Goal: Information Seeking & Learning: Learn about a topic

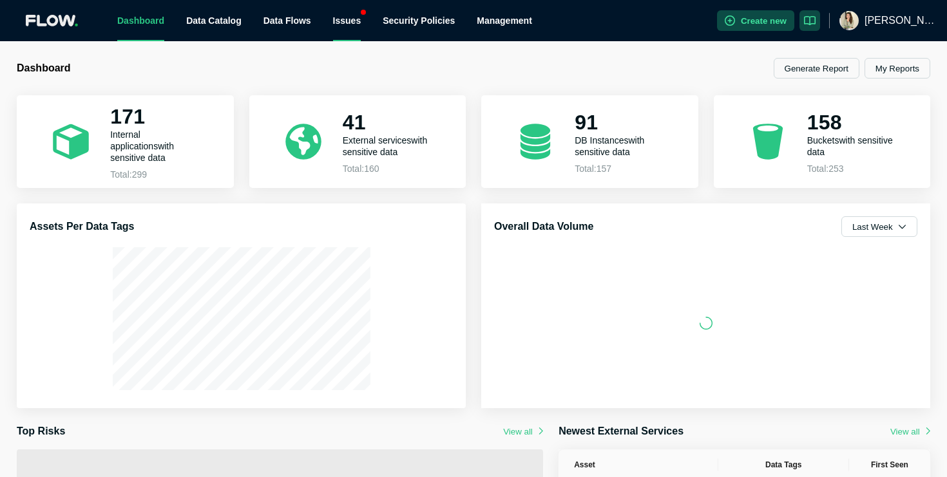
click at [359, 21] on div "Issues" at bounding box center [347, 20] width 28 height 41
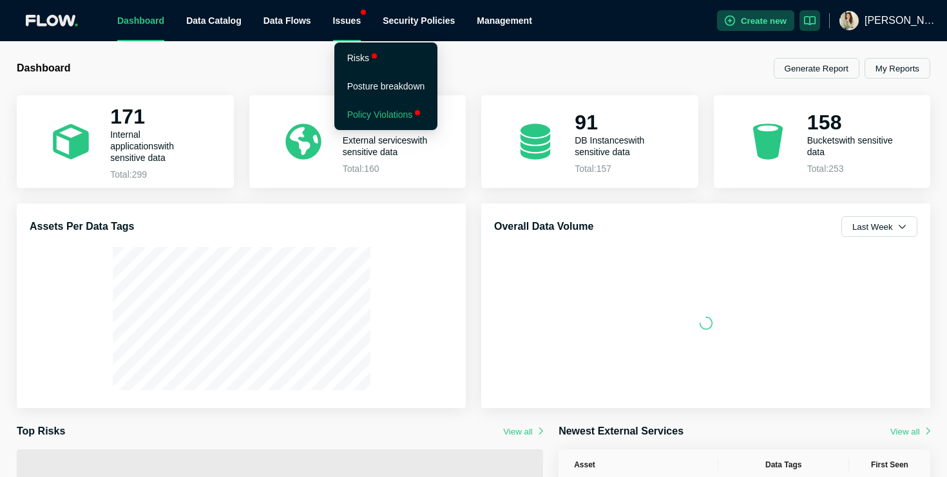
click at [364, 117] on link "Policy Violations" at bounding box center [380, 114] width 66 height 10
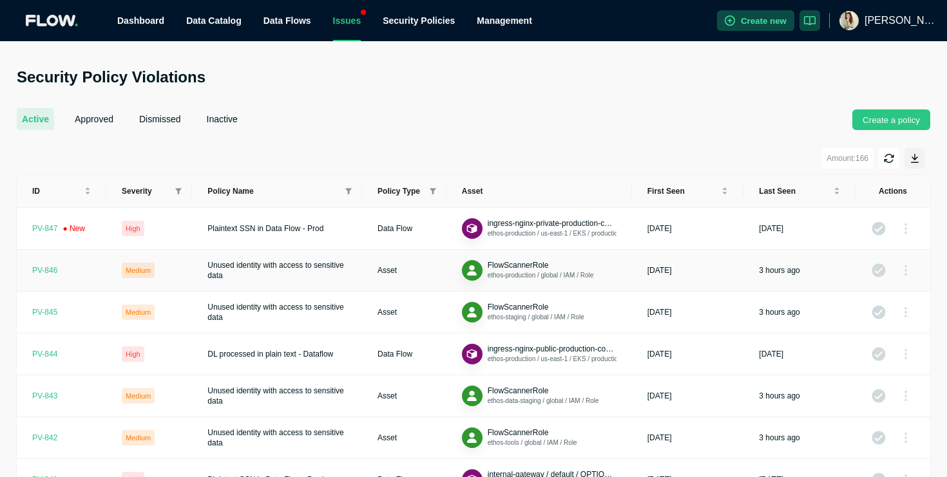
scroll to position [19, 0]
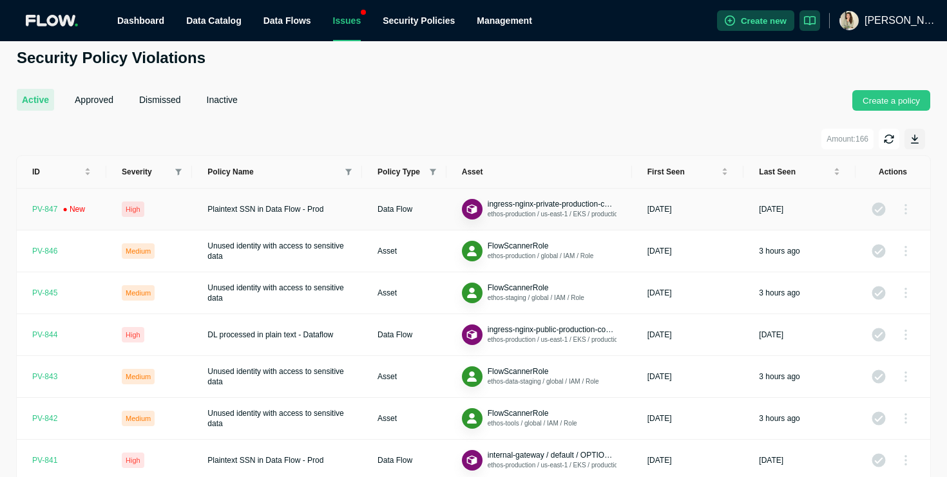
click at [365, 218] on td "Data Flow" at bounding box center [404, 210] width 84 height 42
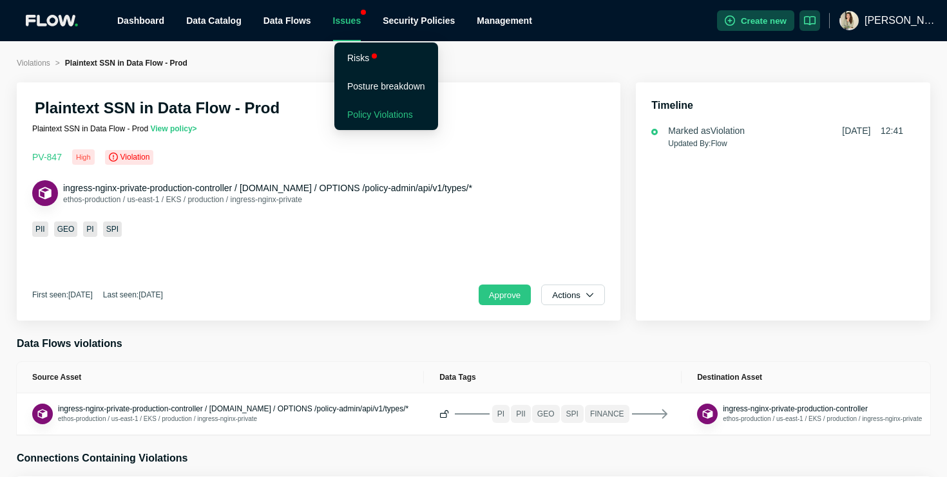
click at [351, 18] on div "Issues" at bounding box center [347, 20] width 28 height 41
click at [359, 111] on link "Policy Violations" at bounding box center [380, 114] width 66 height 10
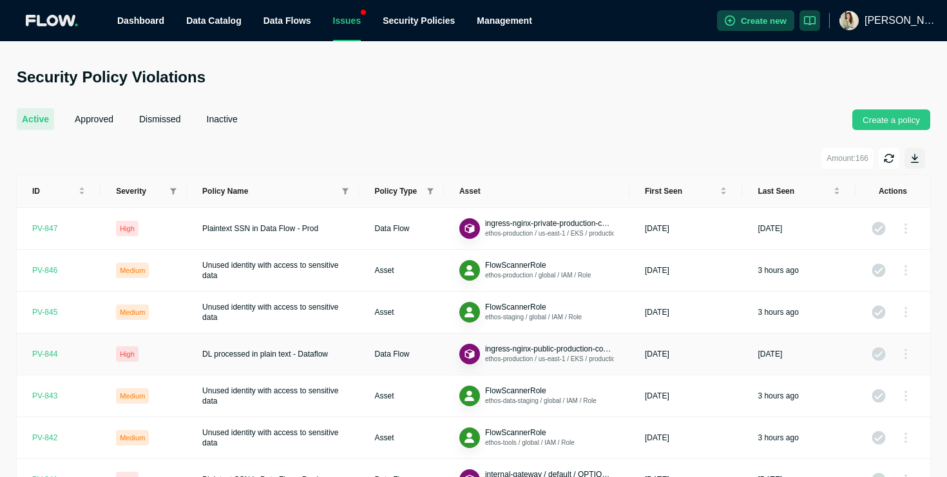
click at [292, 347] on td "DL processed in plain text - Dataflow" at bounding box center [273, 355] width 172 height 42
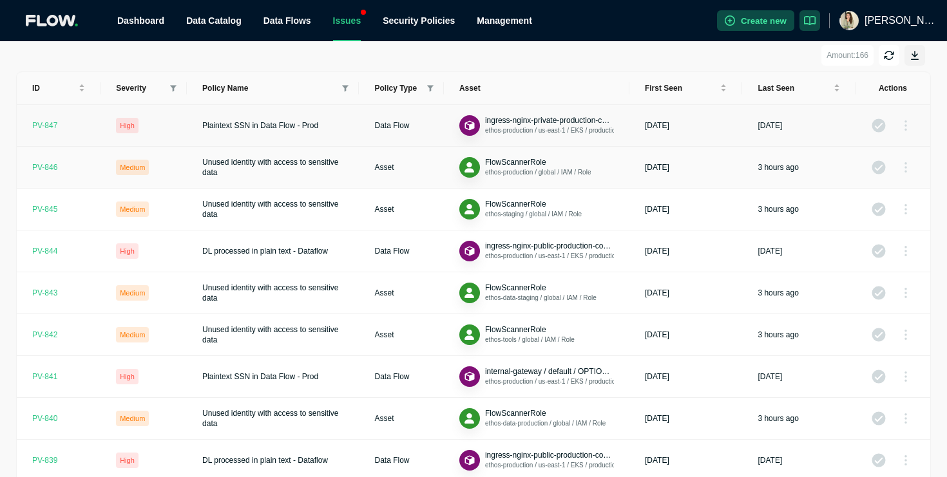
scroll to position [106, 0]
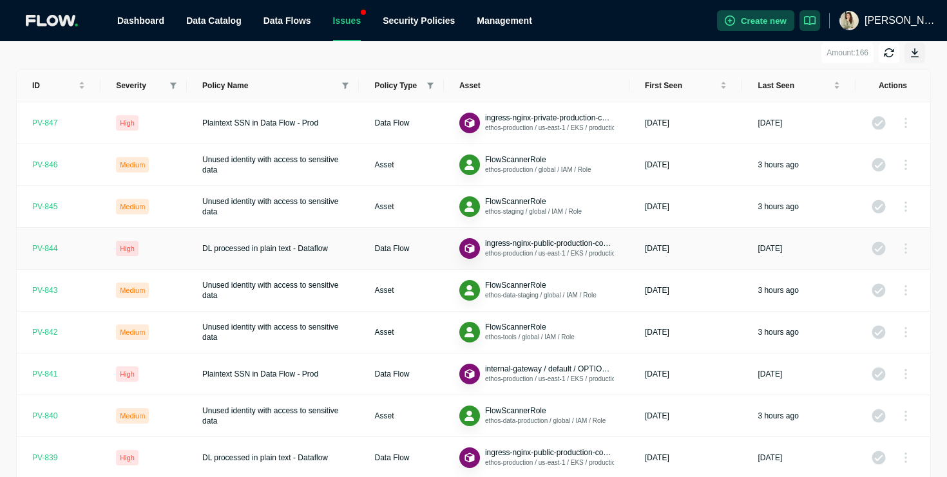
click at [382, 254] on td "Data Flow" at bounding box center [401, 249] width 84 height 42
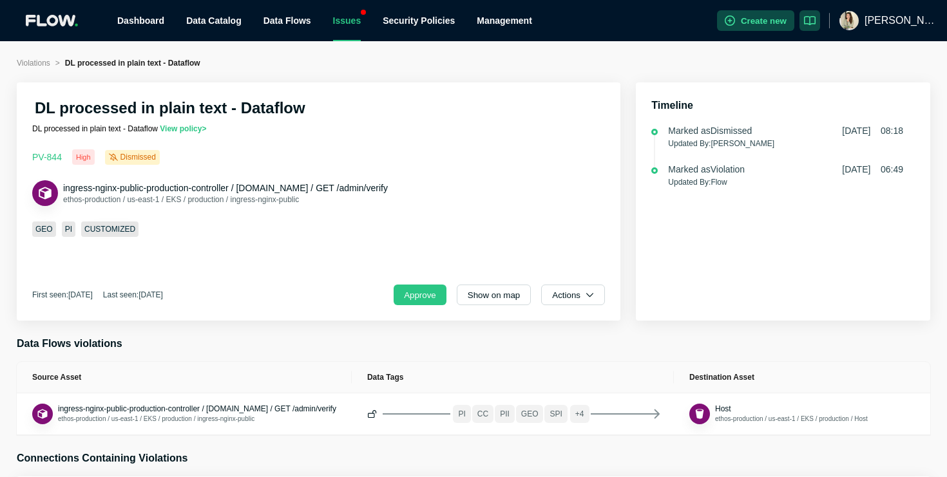
click at [894, 132] on span "2025-09-05 08:18" at bounding box center [872, 130] width 61 height 13
click at [859, 172] on span "2025-09-05 06:49" at bounding box center [872, 169] width 61 height 13
click at [685, 173] on div "Marked as Violation" at bounding box center [706, 169] width 77 height 13
click at [360, 16] on div "Issues" at bounding box center [347, 20] width 28 height 41
click at [220, 54] on main "Violations > DL processed in plain text - Dataflow DL processed in plain text -…" at bounding box center [473, 380] width 947 height 678
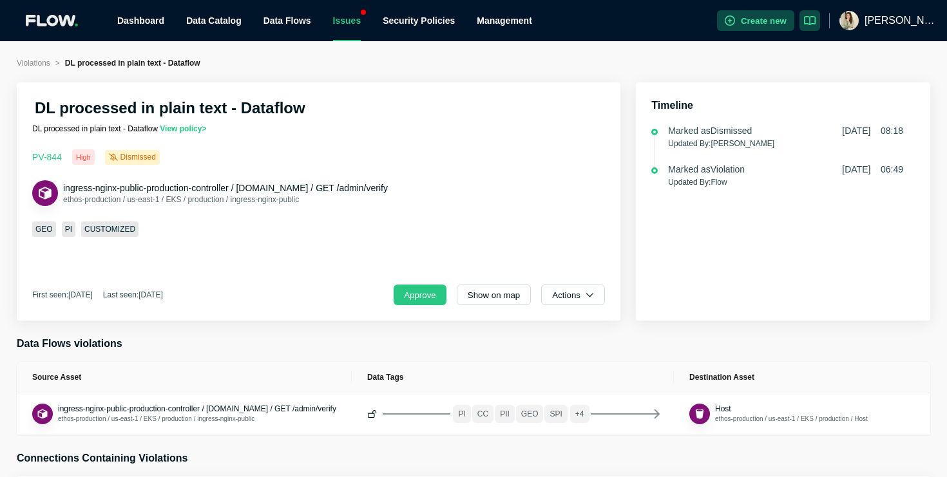
click at [39, 64] on span "Violations" at bounding box center [33, 63] width 33 height 9
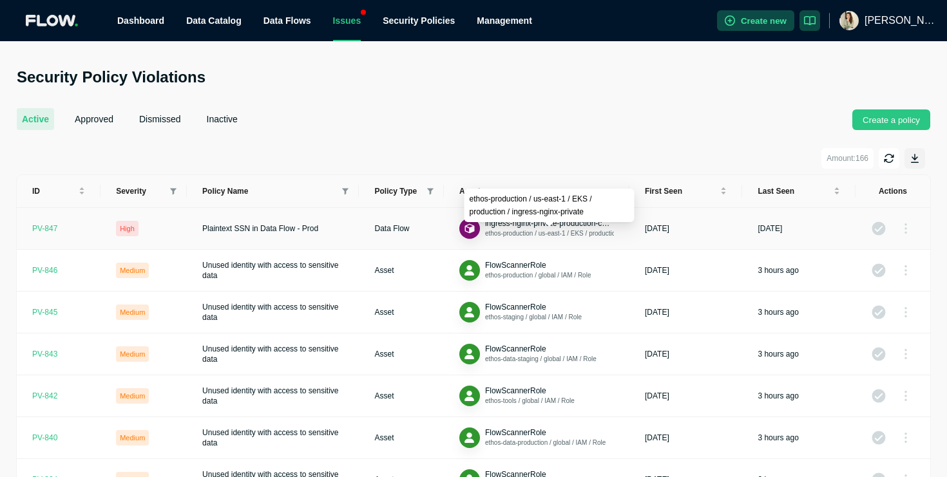
click at [551, 237] on span "ethos-production / us-east-1 / EKS / production / ingress-nginx-private" at bounding box center [584, 233] width 199 height 7
click at [480, 353] on div "FlowScannerRole ethos-data-staging / global / IAM / Role" at bounding box center [527, 354] width 137 height 21
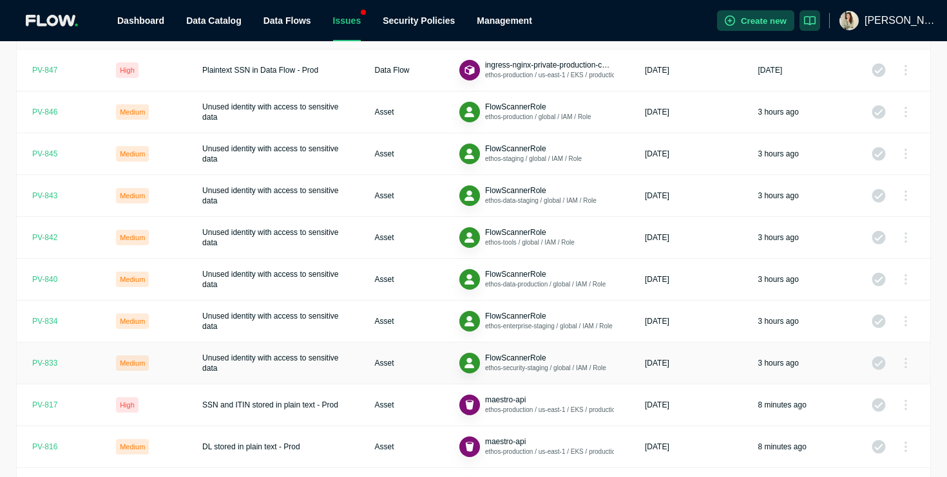
scroll to position [174, 0]
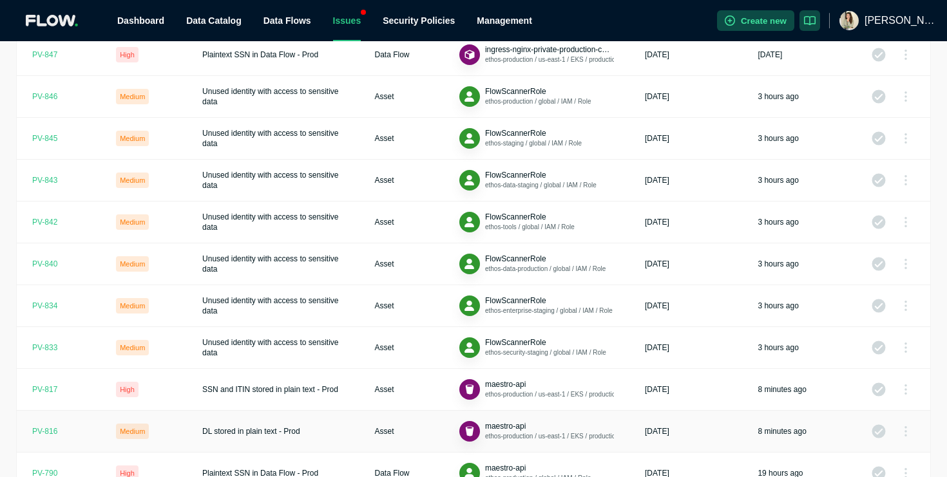
click at [323, 413] on td "DL stored in plain text - Prod" at bounding box center [273, 432] width 172 height 42
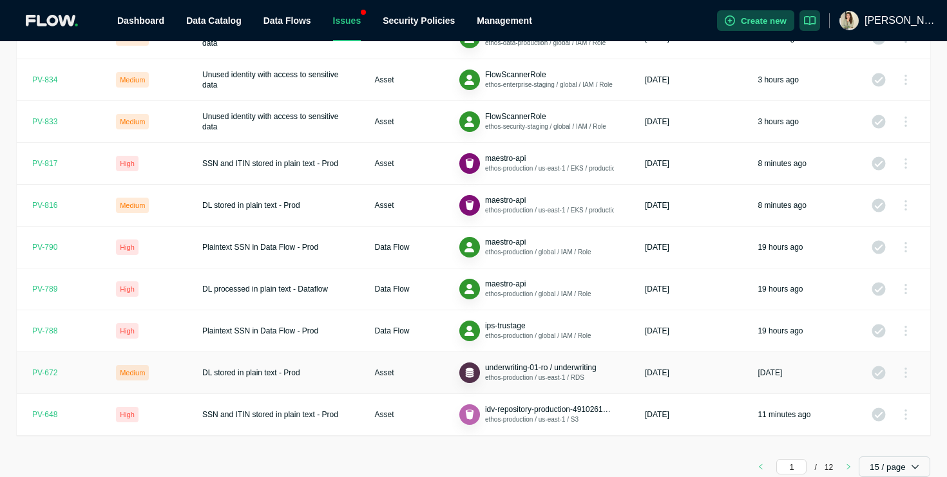
click at [351, 393] on td "DL stored in plain text - Prod" at bounding box center [273, 373] width 172 height 42
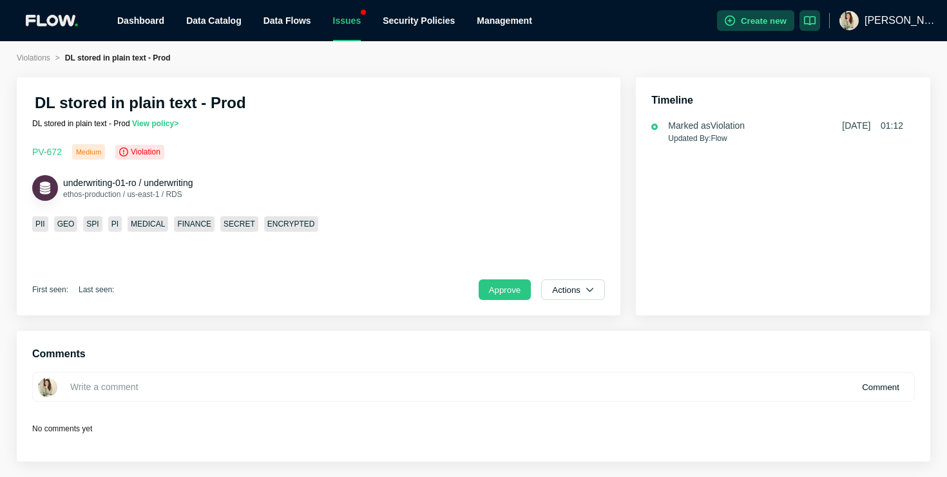
scroll to position [6, 0]
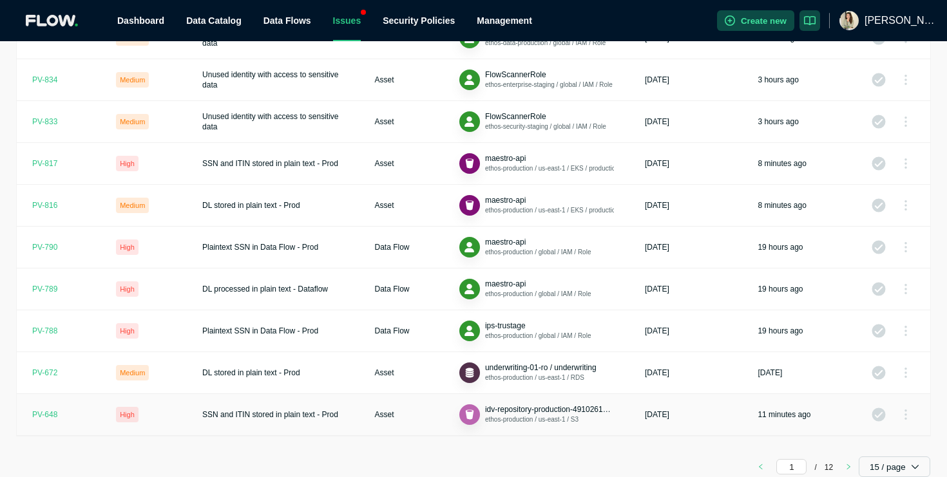
click at [336, 417] on span "SSN and ITIN stored in plain text - Prod" at bounding box center [270, 414] width 136 height 9
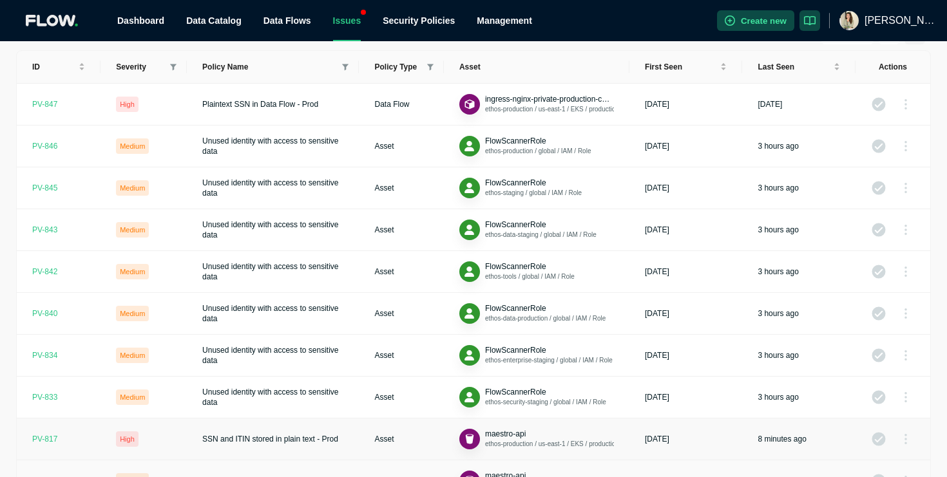
scroll to position [400, 0]
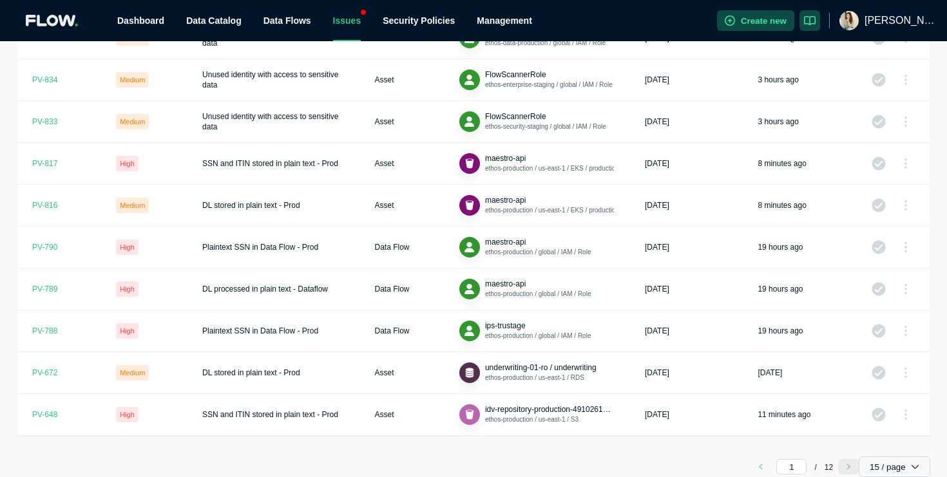
click at [847, 466] on icon "right" at bounding box center [848, 467] width 6 height 6
type input "2"
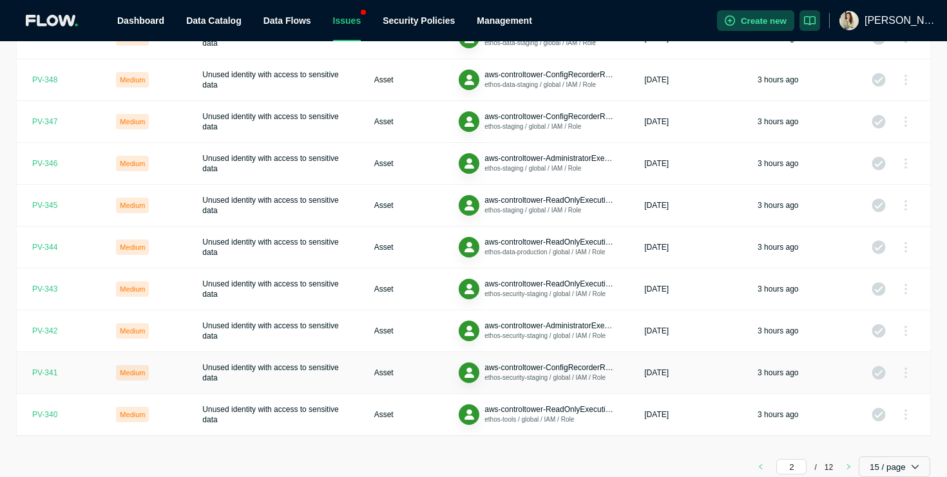
scroll to position [0, 0]
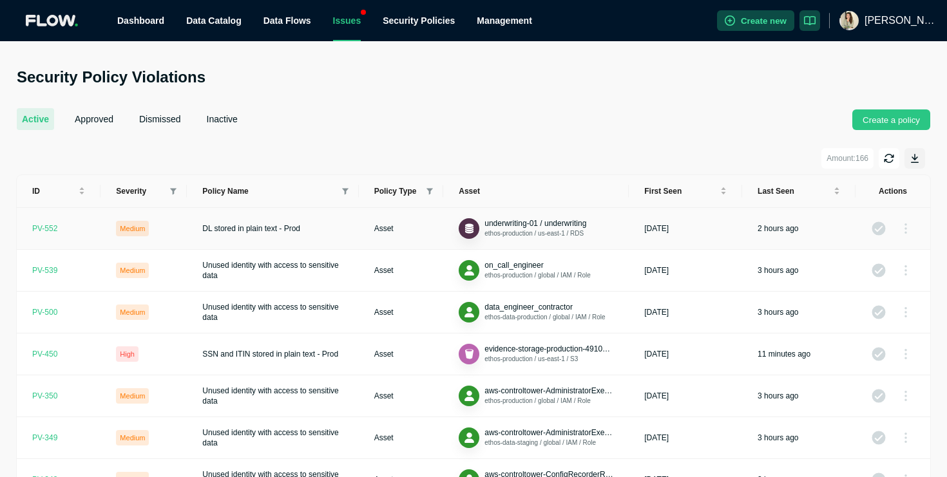
click at [415, 225] on td "Asset" at bounding box center [401, 229] width 85 height 42
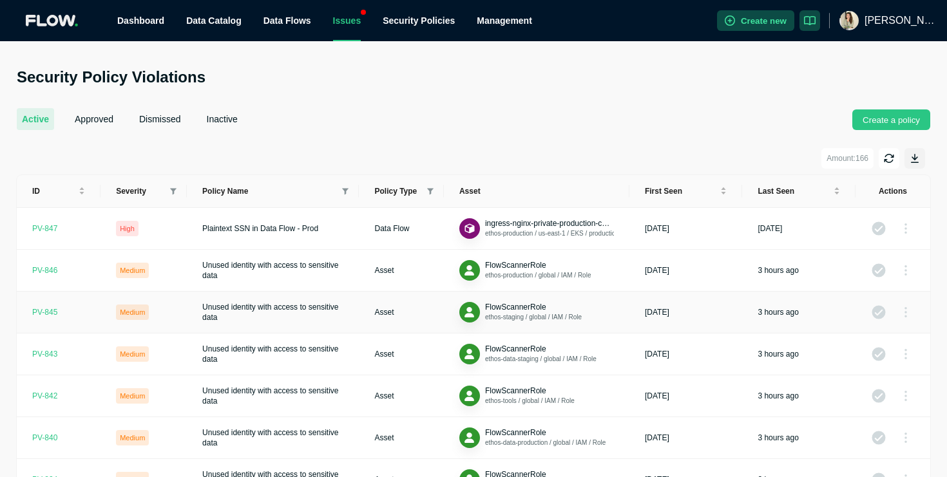
scroll to position [400, 0]
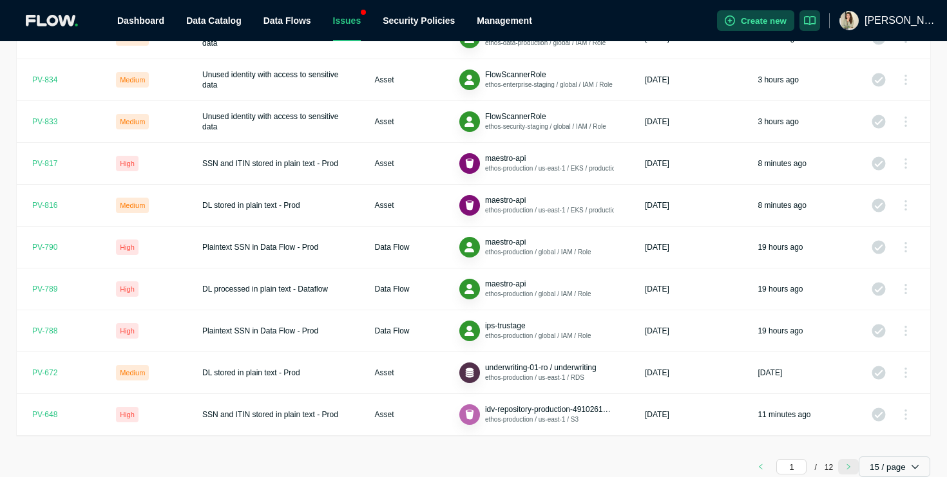
click at [847, 468] on icon "right" at bounding box center [848, 467] width 6 height 6
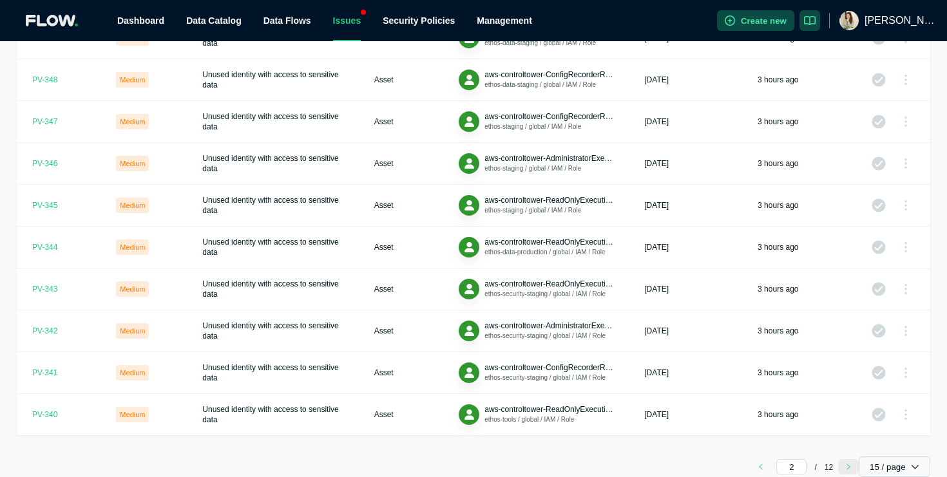
click at [847, 469] on icon "right" at bounding box center [848, 467] width 6 height 6
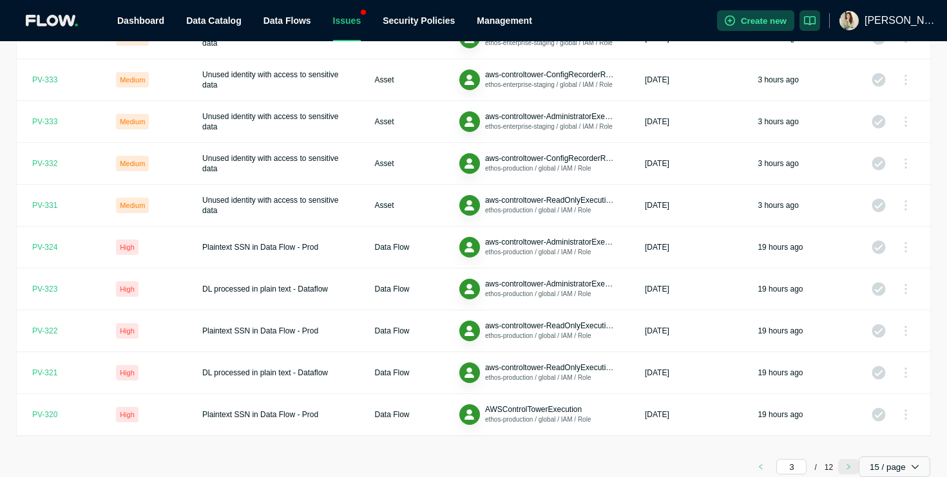
click at [847, 469] on icon "right" at bounding box center [848, 467] width 6 height 6
type input "4"
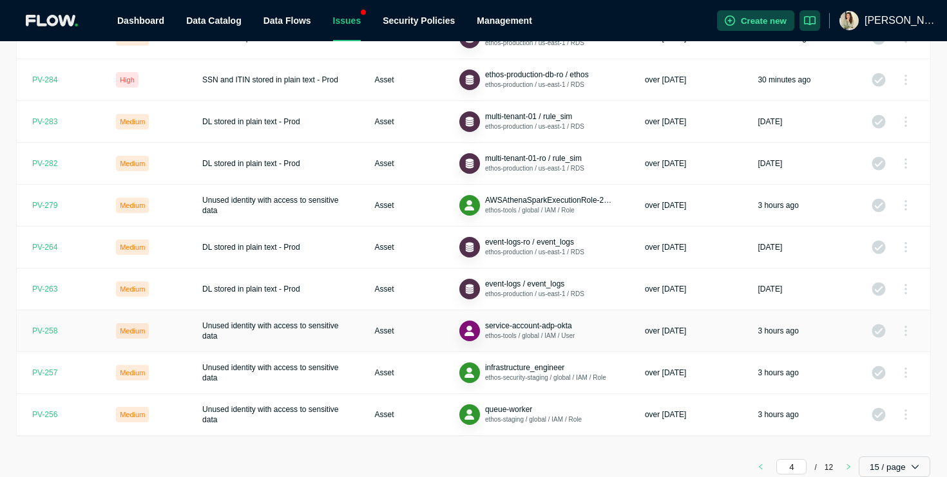
click at [538, 311] on td "service-account-adp-okta ethos-tools / global / IAM / User" at bounding box center [536, 331] width 185 height 42
